Goal: Check status: Check status

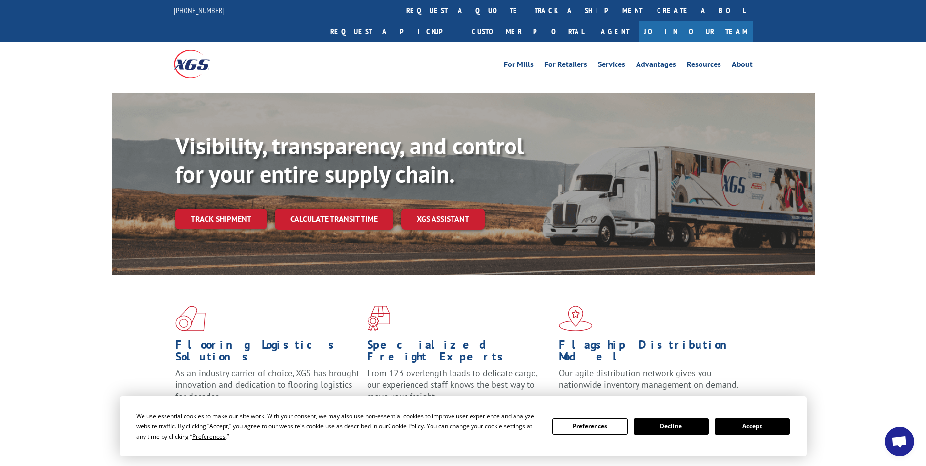
click at [233, 208] on link "Track shipment" at bounding box center [221, 218] width 92 height 21
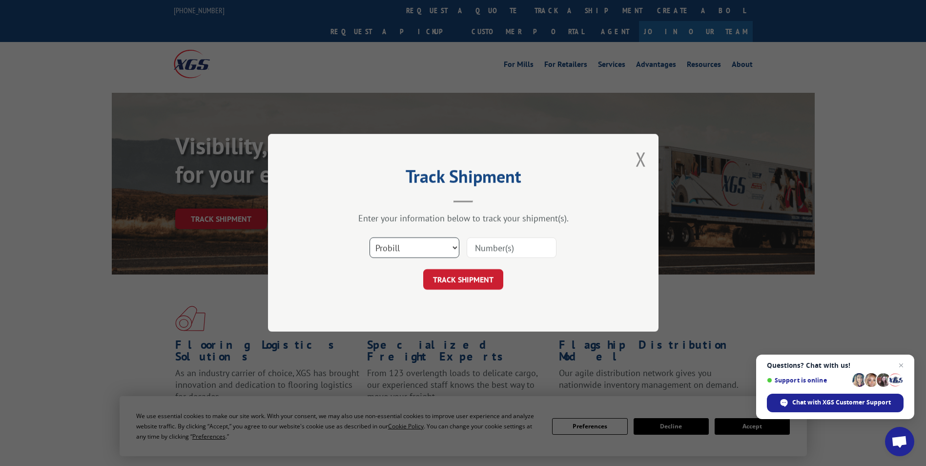
click at [417, 244] on select "Select category... Probill BOL PO" at bounding box center [415, 248] width 90 height 21
select select "bol"
click at [370, 238] on select "Select category... Probill BOL PO" at bounding box center [415, 248] width 90 height 21
click at [487, 252] on input at bounding box center [512, 248] width 90 height 21
type input "5499580"
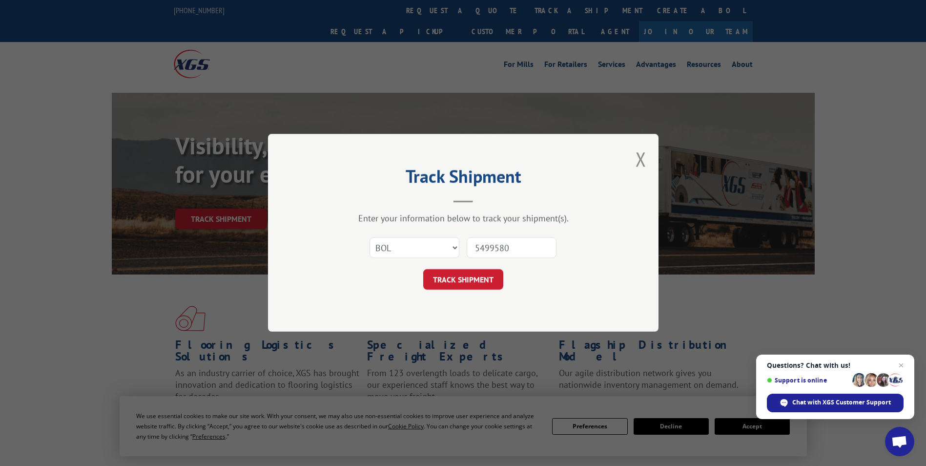
click at [423, 269] on button "TRACK SHIPMENT" at bounding box center [463, 279] width 80 height 21
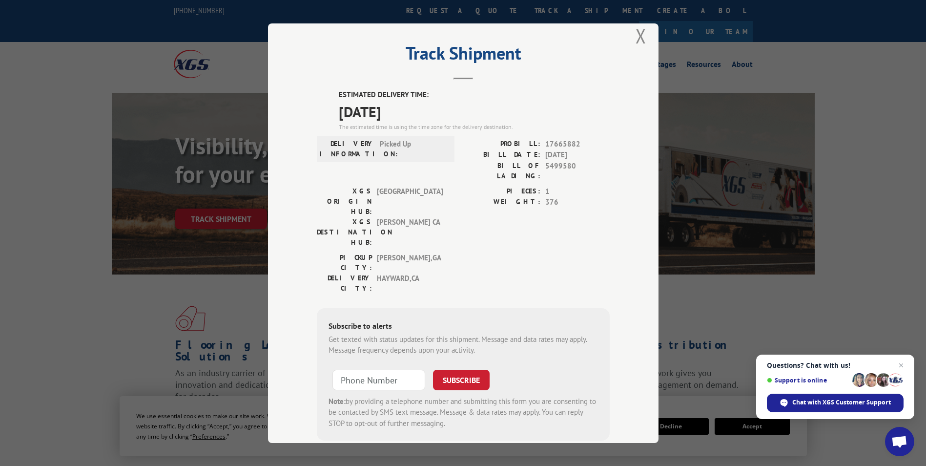
scroll to position [20, 0]
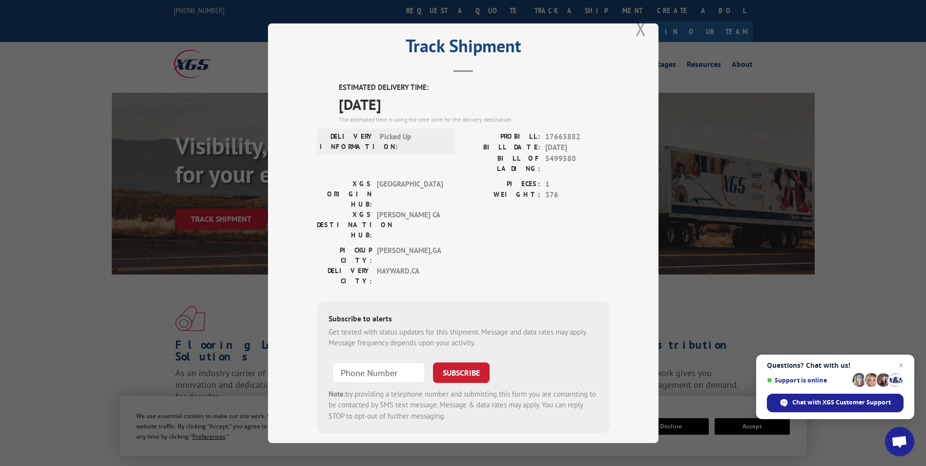
click at [636, 27] on button "Close modal" at bounding box center [641, 29] width 11 height 26
